Goal: Task Accomplishment & Management: Use online tool/utility

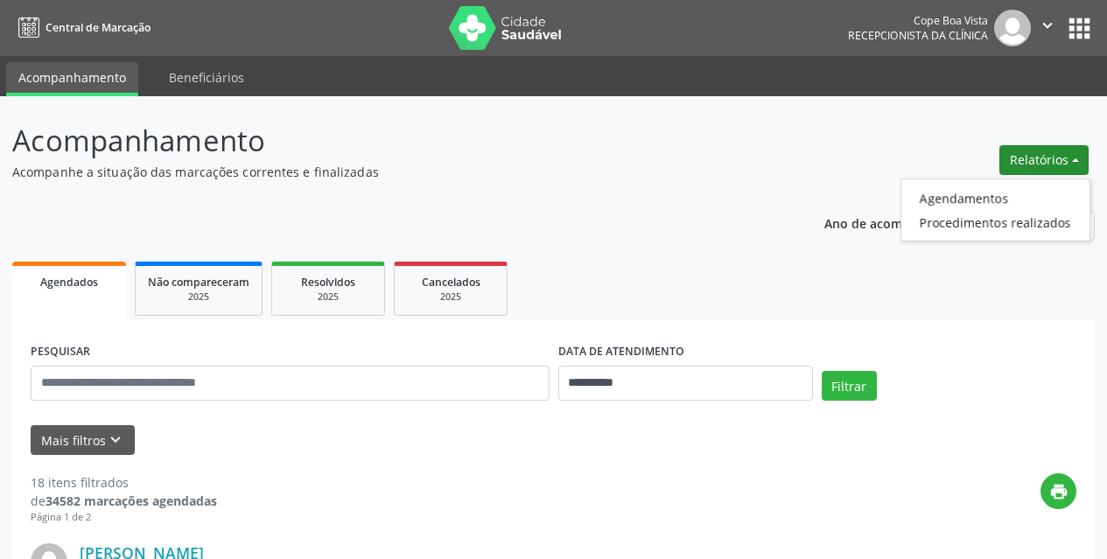
click at [1019, 180] on ul "Agendamentos Procedimentos realizados" at bounding box center [996, 210] width 190 height 63
click at [1016, 194] on link "Agendamentos" at bounding box center [996, 198] width 188 height 25
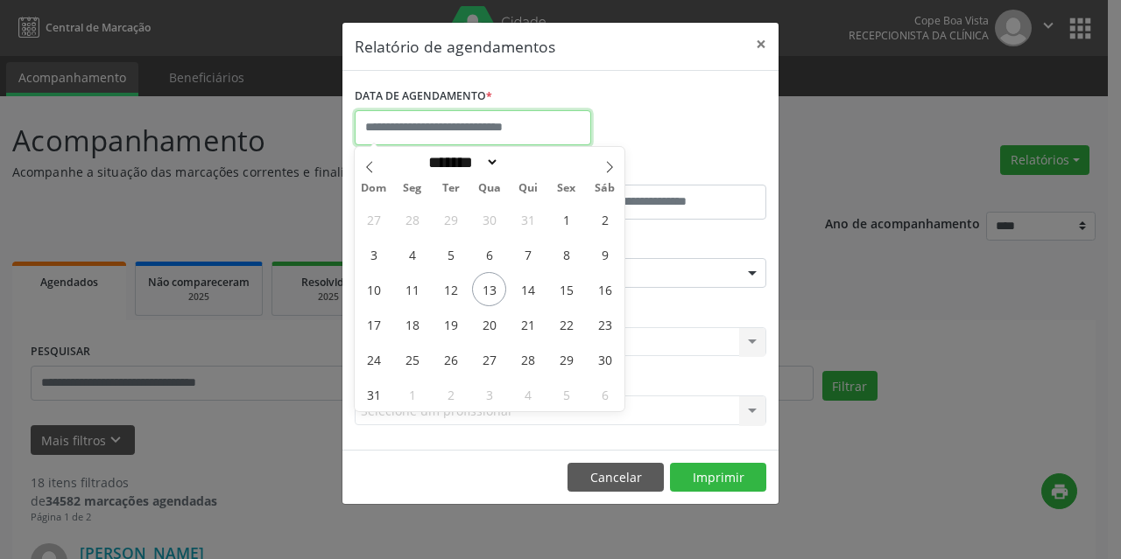
click at [485, 133] on input "text" at bounding box center [473, 127] width 236 height 35
click at [538, 302] on span "14" at bounding box center [527, 289] width 34 height 34
type input "**********"
click at [538, 302] on span "14" at bounding box center [527, 289] width 34 height 34
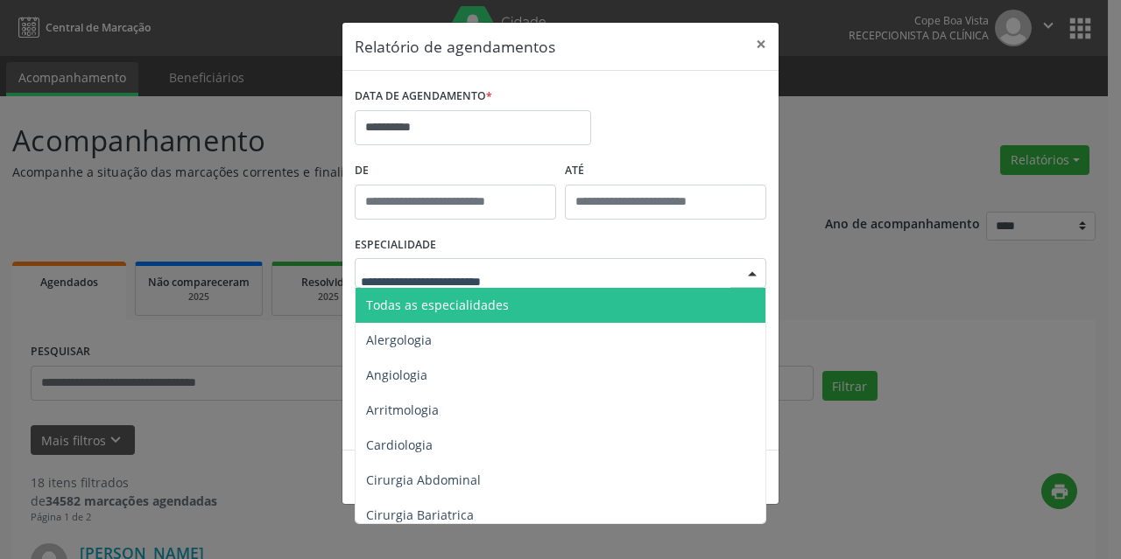
click at [652, 276] on div at bounding box center [560, 273] width 411 height 30
click at [502, 313] on span "Todas as especialidades" at bounding box center [437, 305] width 143 height 17
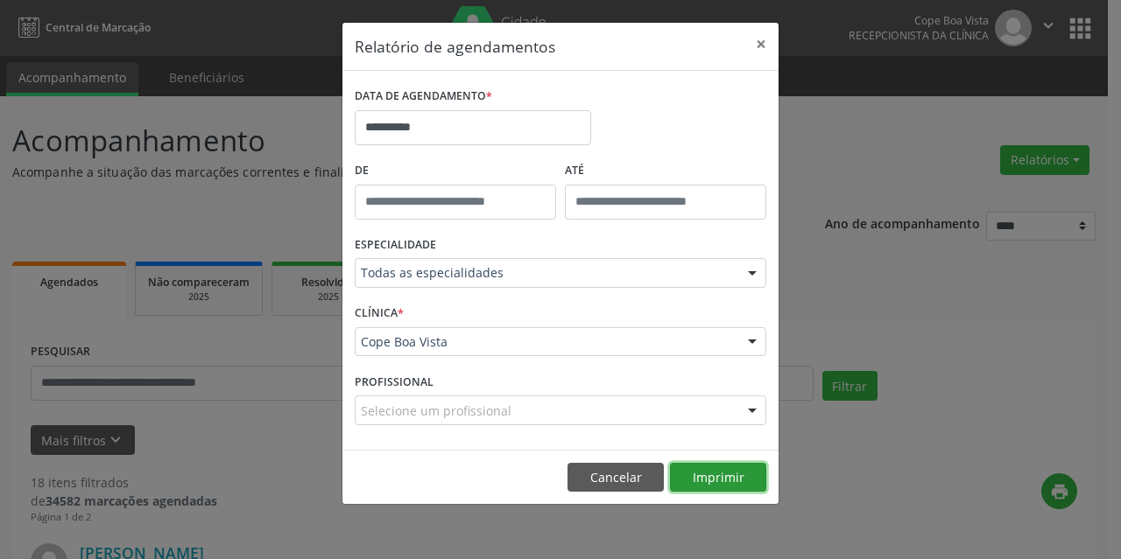
click at [702, 473] on button "Imprimir" at bounding box center [718, 478] width 96 height 30
